Goal: Task Accomplishment & Management: Manage account settings

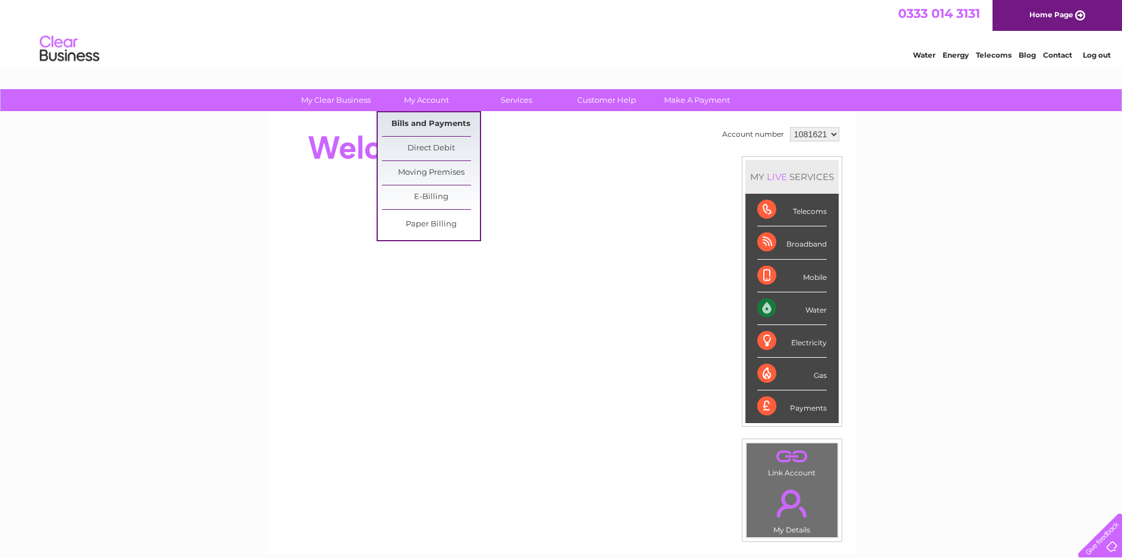
click at [438, 120] on link "Bills and Payments" at bounding box center [431, 124] width 98 height 24
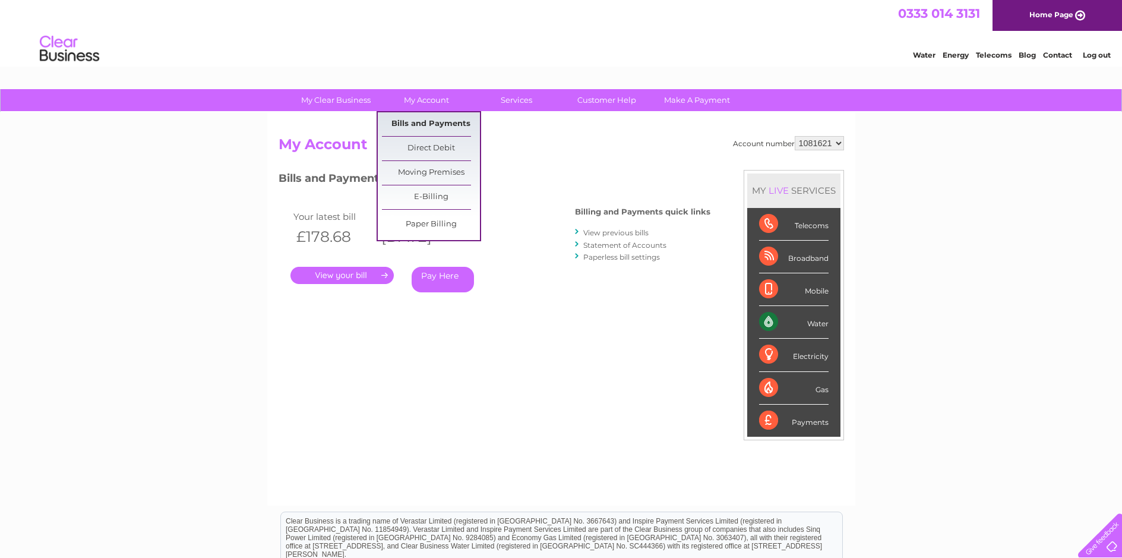
click at [432, 117] on link "Bills and Payments" at bounding box center [431, 124] width 98 height 24
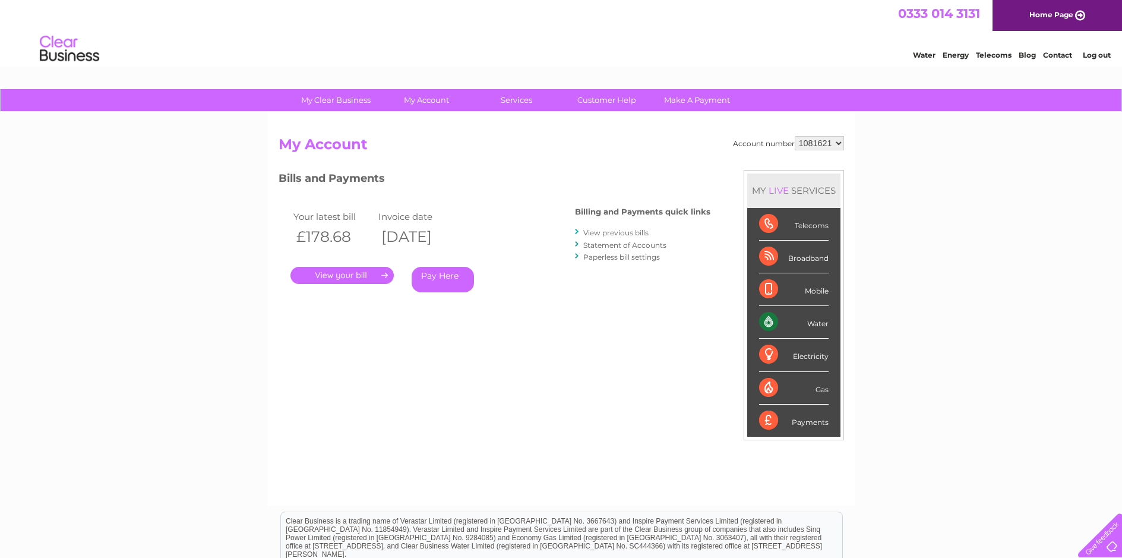
click at [355, 266] on div ". Pay Here" at bounding box center [408, 258] width 237 height 18
click at [350, 277] on link "." at bounding box center [341, 275] width 103 height 17
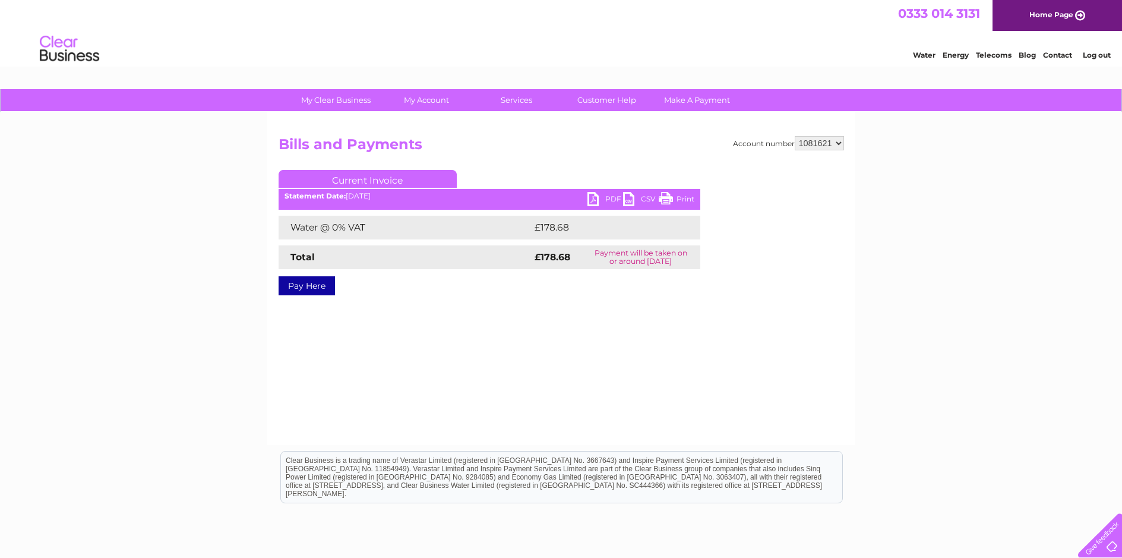
click at [668, 200] on link "Print" at bounding box center [676, 200] width 36 height 17
click at [1032, 346] on div "My Clear Business Login Details My Details My Preferences Link Account My Accou…" at bounding box center [561, 368] width 1122 height 559
drag, startPoint x: 730, startPoint y: 72, endPoint x: 675, endPoint y: 67, distance: 54.8
click at [730, 69] on html "0333 014 3131 Home Page Water Energy Telecoms Blog Contact Log out" at bounding box center [561, 34] width 1122 height 69
